Goal: Information Seeking & Learning: Learn about a topic

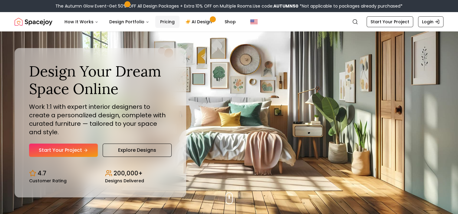
click at [160, 22] on link "Pricing" at bounding box center [167, 22] width 24 height 12
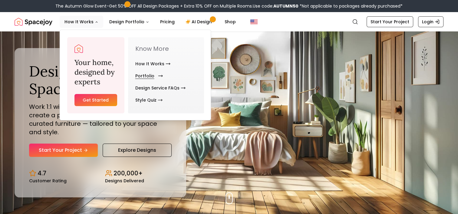
click at [147, 74] on link "Portfolio" at bounding box center [147, 76] width 25 height 12
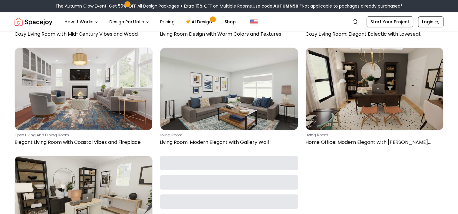
scroll to position [545, 0]
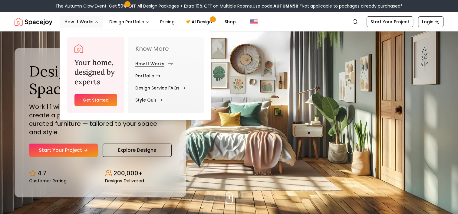
click at [142, 64] on link "How It Works" at bounding box center [152, 64] width 35 height 12
